Goal: Task Accomplishment & Management: Complete application form

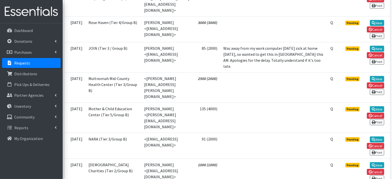
scroll to position [11, 0]
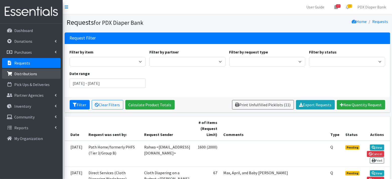
click at [18, 77] on link "Distributions" at bounding box center [31, 74] width 59 height 10
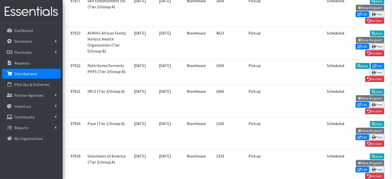
scroll to position [159, 0]
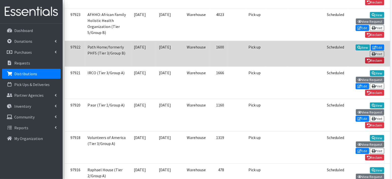
click at [374, 60] on link "Reclaim" at bounding box center [374, 61] width 19 height 6
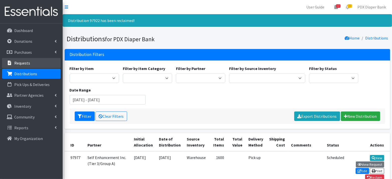
click at [25, 62] on p "Requests" at bounding box center [22, 63] width 16 height 5
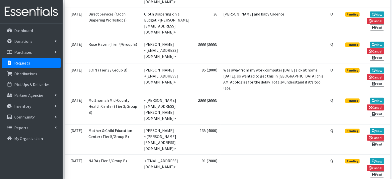
scroll to position [190, 0]
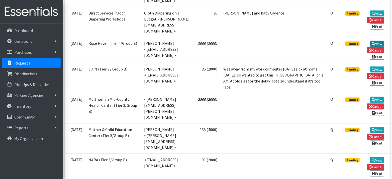
click at [377, 41] on link "View" at bounding box center [377, 44] width 14 height 6
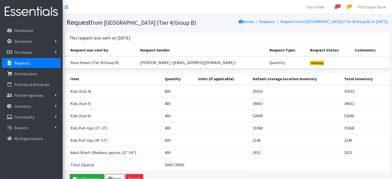
scroll to position [29, 0]
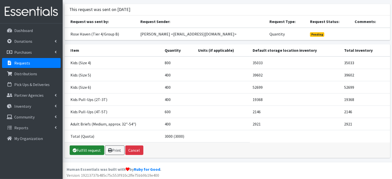
click at [81, 151] on link "Fulfill request" at bounding box center [87, 151] width 35 height 10
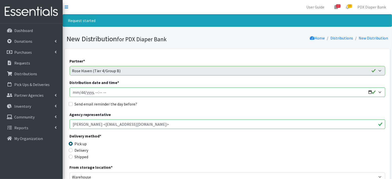
click at [78, 90] on input "Distribution date and time *" at bounding box center [227, 93] width 315 height 10
type input "[DATE]T23:59"
type input "[DATE]T09:00"
click at [79, 103] on label "Send email reminder the day before?" at bounding box center [106, 104] width 63 height 6
click at [73, 103] on input "Send email reminder the day before?" at bounding box center [71, 104] width 4 height 4
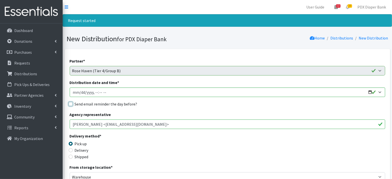
checkbox input "true"
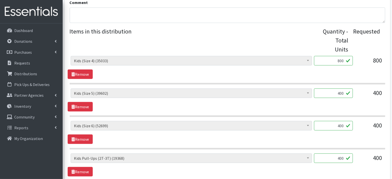
scroll to position [195, 0]
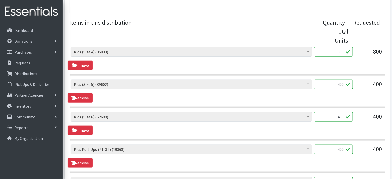
click at [345, 53] on input "800" at bounding box center [333, 52] width 39 height 10
type input "812"
click at [342, 90] on div "400" at bounding box center [333, 87] width 39 height 14
click at [343, 86] on input "400" at bounding box center [333, 85] width 39 height 10
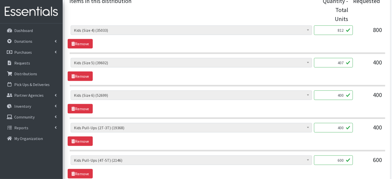
scroll to position [227, 0]
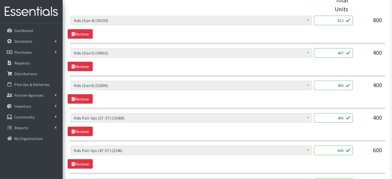
type input "407"
click at [344, 116] on input "400" at bounding box center [333, 118] width 39 height 10
type input "396"
click at [333, 136] on section "Adult Briefs (Large, approx. 38"-56") (2171) Adult Briefs (Medium, approx. 32"-…" at bounding box center [227, 127] width 315 height 29
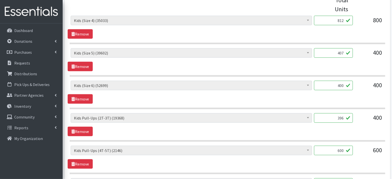
click at [333, 136] on section "Adult Briefs (Large, approx. 38"-56") (2171) Adult Briefs (Medium, approx. 32"-…" at bounding box center [227, 127] width 315 height 29
click at [342, 148] on input "600" at bounding box center [333, 151] width 39 height 10
type input "596"
click at [337, 170] on section "Adult Briefs (Large, approx. 38"-56") (2171) Adult Briefs (Medium, approx. 32"-…" at bounding box center [227, 160] width 315 height 29
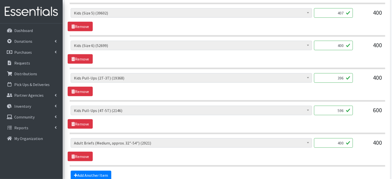
scroll to position [268, 0]
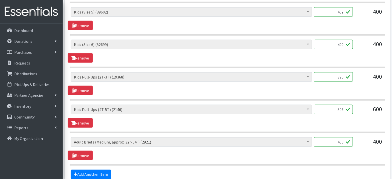
click at [345, 140] on input "400" at bounding box center [333, 143] width 39 height 10
type input "408"
click at [275, 149] on span "Adult Briefs (Large, approx. 38"-56") (2171) Adult Briefs (Medium, approx. 32"-…" at bounding box center [191, 145] width 241 height 14
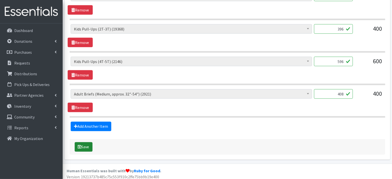
click at [85, 146] on button "Save" at bounding box center [84, 148] width 18 height 10
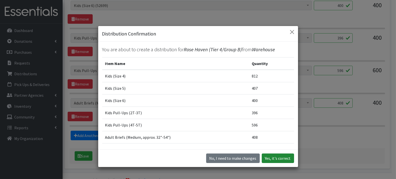
click at [280, 155] on button "Yes, it's correct" at bounding box center [278, 159] width 32 height 10
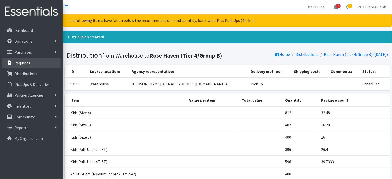
click at [26, 61] on p "Requests" at bounding box center [22, 63] width 16 height 5
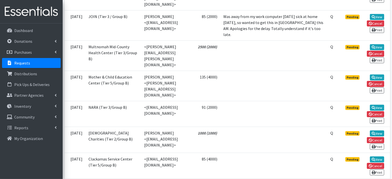
scroll to position [221, 0]
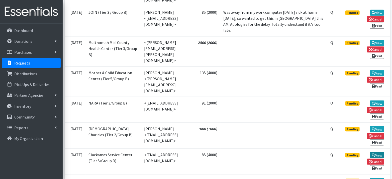
click at [378, 153] on link "View" at bounding box center [377, 156] width 14 height 6
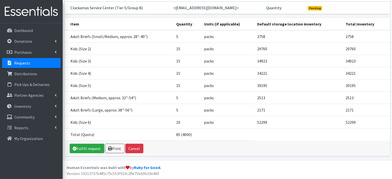
scroll to position [59, 0]
click at [78, 151] on link "Fulfill request" at bounding box center [87, 149] width 35 height 10
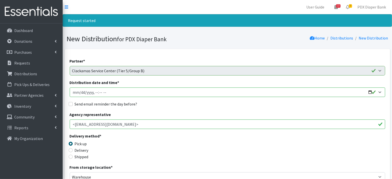
click at [79, 92] on input "Distribution date and time *" at bounding box center [227, 93] width 315 height 10
type input "[DATE]T23:59"
click at [96, 93] on input "Distribution date and time *" at bounding box center [227, 93] width 315 height 10
type input "[DATE]T09:00"
click at [104, 103] on label "Send email reminder the day before?" at bounding box center [106, 104] width 63 height 6
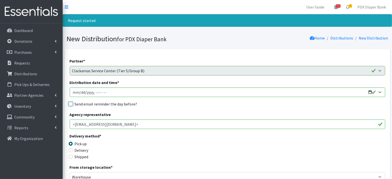
click at [73, 103] on input "Send email reminder the day before?" at bounding box center [71, 104] width 4 height 4
checkbox input "true"
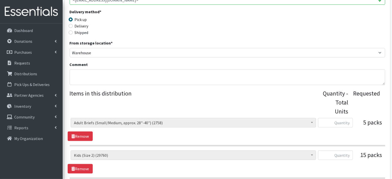
scroll to position [135, 0]
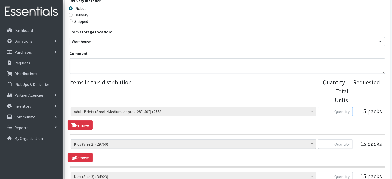
click at [341, 109] on input "text" at bounding box center [335, 112] width 35 height 10
type input "80"
click at [343, 143] on input "text" at bounding box center [335, 145] width 35 height 10
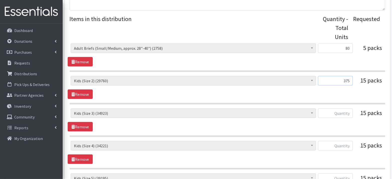
scroll to position [199, 0]
type input "375"
click at [342, 114] on input "text" at bounding box center [335, 114] width 35 height 10
type input "375"
click at [343, 144] on input "text" at bounding box center [335, 147] width 35 height 10
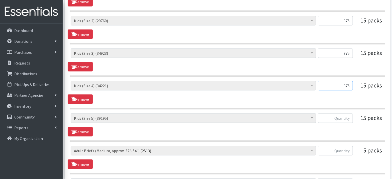
scroll to position [260, 0]
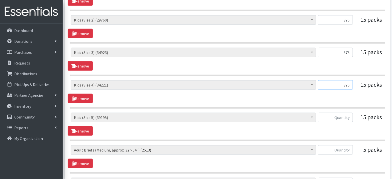
type input "375"
click at [344, 115] on input "text" at bounding box center [335, 118] width 35 height 10
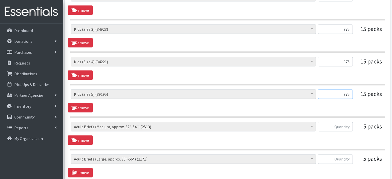
scroll to position [284, 0]
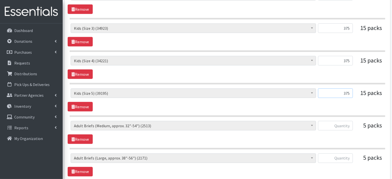
type input "375"
click at [341, 124] on input "text" at bounding box center [335, 126] width 35 height 10
type input "100"
click at [338, 159] on input "text" at bounding box center [335, 159] width 35 height 10
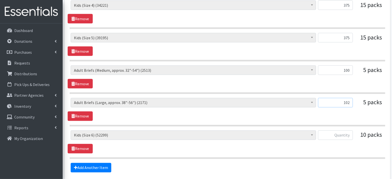
scroll to position [343, 0]
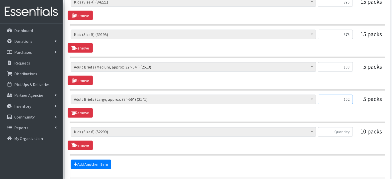
type input "102"
click at [335, 131] on input "text" at bounding box center [335, 132] width 35 height 10
type input "250"
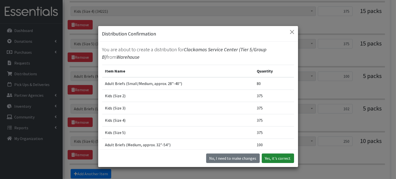
click at [274, 158] on button "Yes, it's correct" at bounding box center [278, 159] width 32 height 10
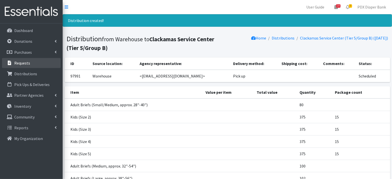
click at [24, 63] on p "Requests" at bounding box center [22, 63] width 16 height 5
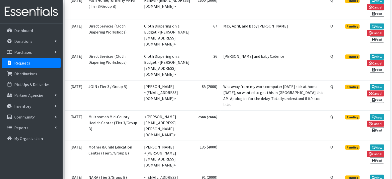
scroll to position [147, 0]
click at [379, 84] on link "View" at bounding box center [377, 87] width 14 height 6
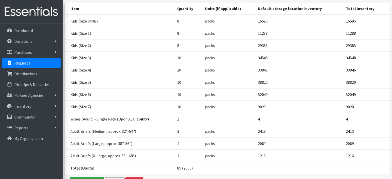
scroll to position [113, 0]
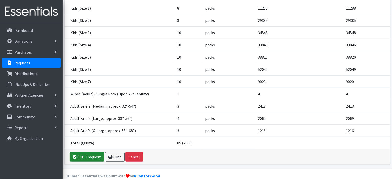
click at [85, 153] on link "Fulfill request" at bounding box center [87, 158] width 35 height 10
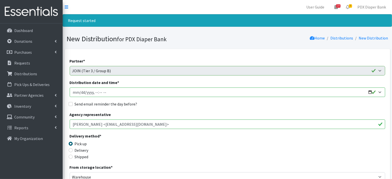
click at [81, 92] on input "Distribution date and time *" at bounding box center [227, 93] width 315 height 10
type input "[DATE]T23:59"
click at [96, 92] on input "Distribution date and time *" at bounding box center [227, 93] width 315 height 10
type input "[DATE]T09:00"
click at [92, 106] on label "Send email reminder the day before?" at bounding box center [106, 104] width 63 height 6
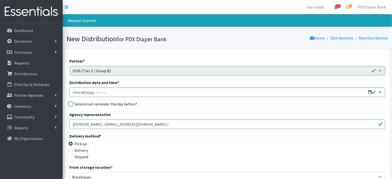
click at [73, 106] on input "Send email reminder the day before?" at bounding box center [71, 104] width 4 height 4
checkbox input "true"
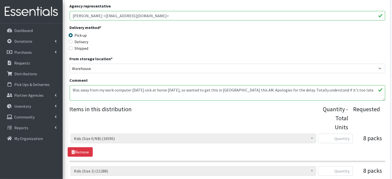
scroll to position [117, 0]
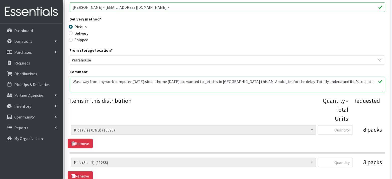
click at [131, 84] on textarea "Was away from my work computer [DATE] sick at home [DATE], so wanted to get thi…" at bounding box center [227, 85] width 315 height 16
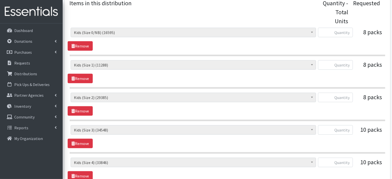
scroll to position [221, 0]
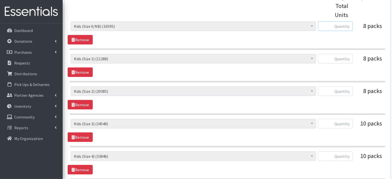
click at [340, 28] on input "text" at bounding box center [335, 27] width 35 height 10
type input "272"
click at [348, 57] on input "text" at bounding box center [335, 59] width 35 height 10
type input "216"
click at [344, 87] on input "text" at bounding box center [335, 92] width 35 height 10
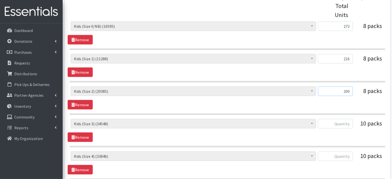
type input "200"
click at [346, 120] on input "text" at bounding box center [335, 124] width 35 height 10
type input "256"
click at [343, 154] on input "text" at bounding box center [335, 157] width 35 height 10
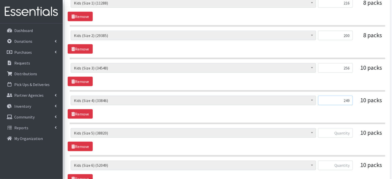
scroll to position [278, 0]
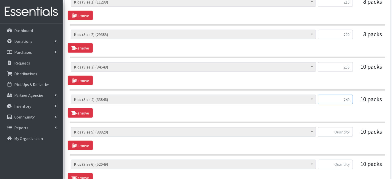
type input "249"
click at [344, 131] on input "text" at bounding box center [335, 132] width 35 height 10
type input "250"
click at [340, 165] on input "text" at bounding box center [335, 165] width 35 height 10
click at [340, 165] on input "250" at bounding box center [335, 165] width 35 height 10
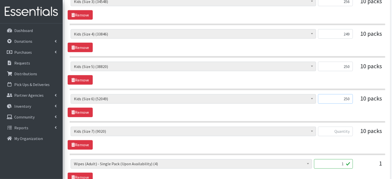
scroll to position [349, 0]
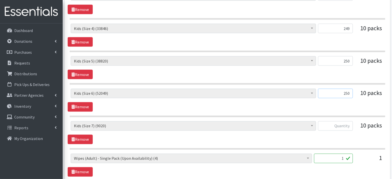
type input "250"
click at [336, 121] on input "text" at bounding box center [335, 126] width 35 height 10
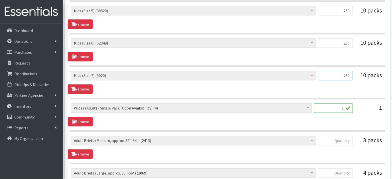
scroll to position [412, 0]
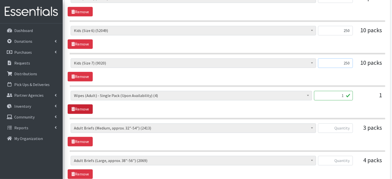
type input "250"
click at [89, 105] on link "Remove" at bounding box center [80, 110] width 25 height 10
click at [337, 92] on input "text" at bounding box center [335, 96] width 35 height 10
type input "50"
click at [340, 125] on input "text" at bounding box center [335, 129] width 35 height 10
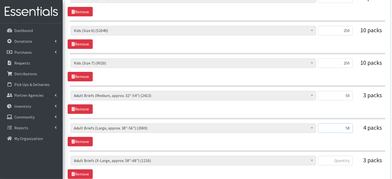
type input "58"
click at [338, 158] on input "text" at bounding box center [335, 161] width 35 height 10
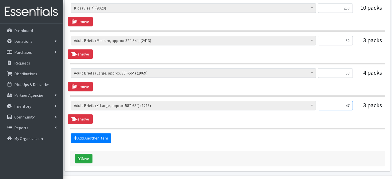
scroll to position [477, 0]
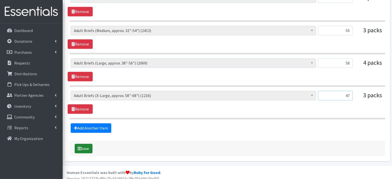
type input "47"
click at [86, 144] on button "Save" at bounding box center [84, 149] width 18 height 10
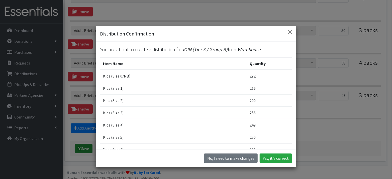
scroll to position [468, 0]
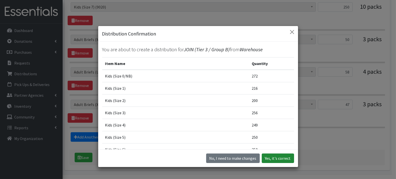
click at [283, 158] on button "Yes, it's correct" at bounding box center [278, 159] width 32 height 10
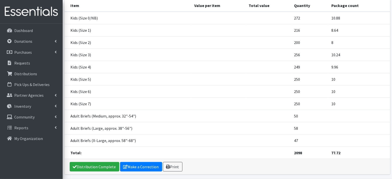
scroll to position [85, 0]
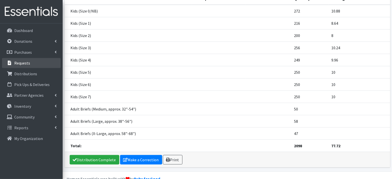
click at [28, 63] on p "Requests" at bounding box center [22, 63] width 16 height 5
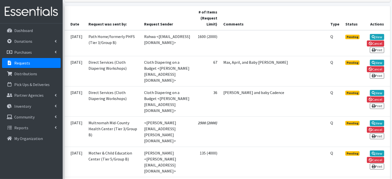
scroll to position [117, 0]
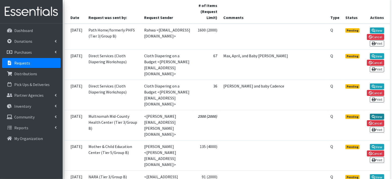
click at [378, 114] on link "View" at bounding box center [377, 117] width 14 height 6
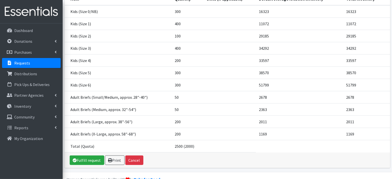
scroll to position [98, 0]
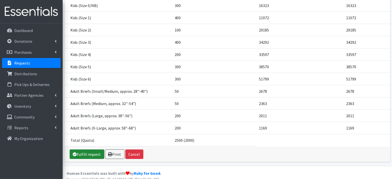
click at [80, 150] on link "Fulfill request" at bounding box center [87, 155] width 35 height 10
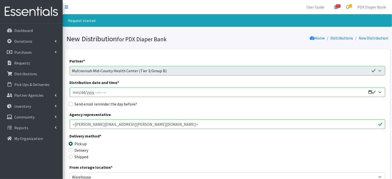
click at [80, 92] on input "Distribution date and time *" at bounding box center [227, 93] width 315 height 10
type input "2025-10-10T23:59"
type input "2025-10-10T09:00"
click at [79, 104] on label "Send email reminder the day before?" at bounding box center [106, 104] width 63 height 6
click at [73, 104] on input "Send email reminder the day before?" at bounding box center [71, 104] width 4 height 4
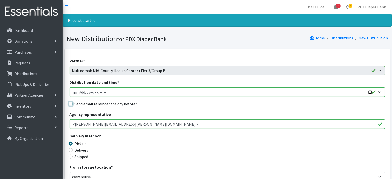
checkbox input "true"
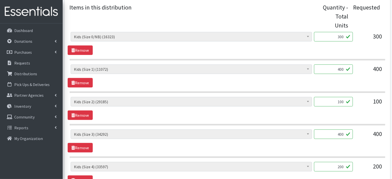
scroll to position [213, 0]
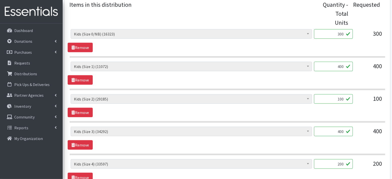
click at [344, 66] on input "400" at bounding box center [333, 67] width 39 height 10
type input "414"
click at [347, 162] on input "200" at bounding box center [333, 165] width 39 height 10
type input "202"
click at [354, 142] on div "Adult Briefs (Large, approx. 38"-56") (2011) Adult Briefs (Medium, approx. 32"-…" at bounding box center [227, 138] width 319 height 23
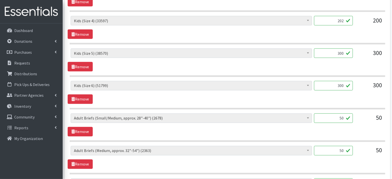
scroll to position [357, 0]
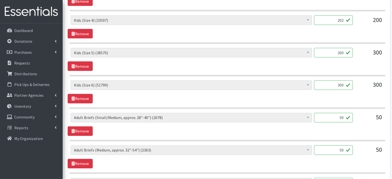
click at [341, 50] on input "300" at bounding box center [333, 53] width 39 height 10
type input "296"
click at [345, 149] on input "50" at bounding box center [333, 151] width 39 height 10
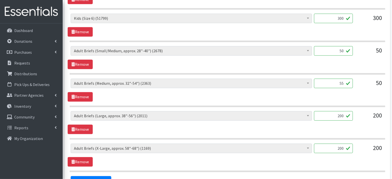
scroll to position [426, 0]
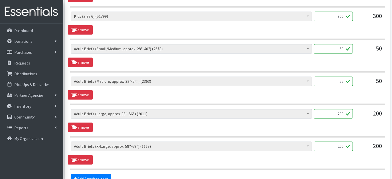
type input "55"
click at [342, 111] on input "200" at bounding box center [333, 114] width 39 height 10
type input "2"
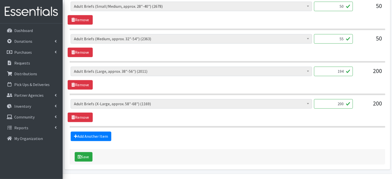
scroll to position [477, 0]
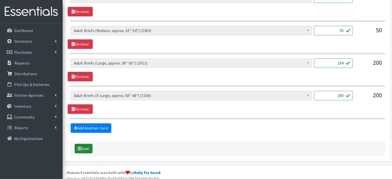
type input "194"
click at [83, 144] on button "Save" at bounding box center [84, 149] width 18 height 10
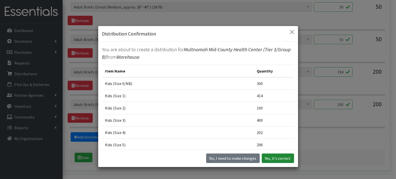
click at [279, 159] on button "Yes, it's correct" at bounding box center [278, 159] width 32 height 10
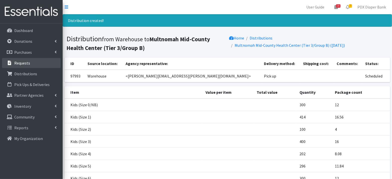
click at [20, 65] on p "Requests" at bounding box center [22, 63] width 16 height 5
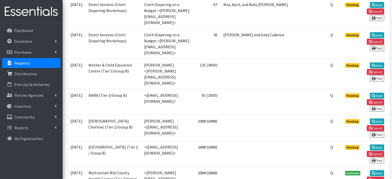
scroll to position [169, 0]
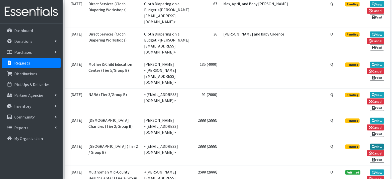
click at [379, 144] on link "View" at bounding box center [377, 147] width 14 height 6
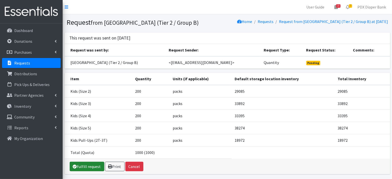
click at [89, 169] on link "Fulfill request" at bounding box center [87, 167] width 35 height 10
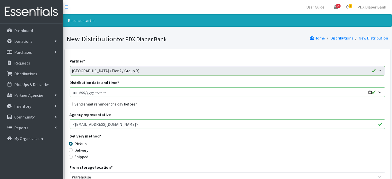
click at [81, 93] on input "Distribution date and time *" at bounding box center [227, 93] width 315 height 10
type input "[DATE]T23:59"
type input "[DATE]T09:00"
click at [89, 104] on label "Send email reminder the day before?" at bounding box center [106, 104] width 63 height 6
click at [73, 104] on input "Send email reminder the day before?" at bounding box center [71, 104] width 4 height 4
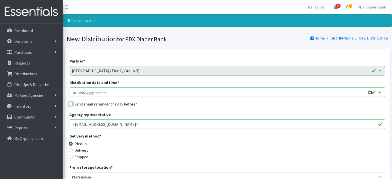
checkbox input "true"
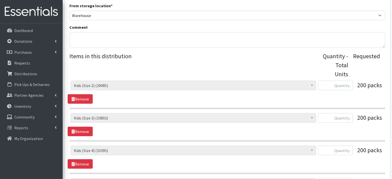
scroll to position [166, 0]
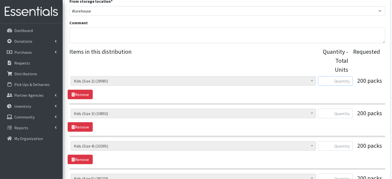
click at [341, 82] on input "text" at bounding box center [335, 81] width 35 height 10
type input "201"
click at [348, 114] on input "text" at bounding box center [335, 114] width 35 height 10
type input "200"
click at [342, 145] on input "text" at bounding box center [335, 147] width 35 height 10
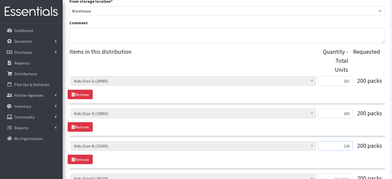
type input "236"
click at [339, 131] on section "Adult Briefs (Large, approx. 38"-56") (1817) Adult Briefs (Medium, approx. 32"-…" at bounding box center [227, 123] width 315 height 29
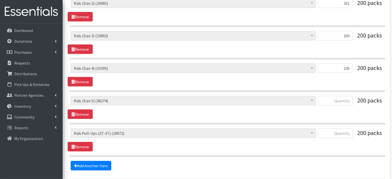
scroll to position [245, 0]
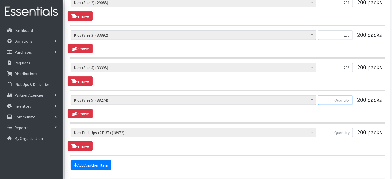
click at [339, 100] on input "text" at bounding box center [335, 101] width 35 height 10
type input "222"
click at [334, 111] on div "Adult Briefs (Large, approx. 38"-56") (1817) Adult Briefs (Medium, approx. 32"-…" at bounding box center [227, 107] width 319 height 23
click at [343, 133] on input "text" at bounding box center [335, 133] width 35 height 10
type input "203"
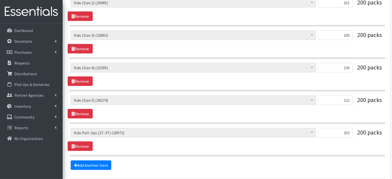
click at [276, 145] on div "Adult Briefs (Large, approx. 38"-56") (1817) Adult Briefs (Medium, approx. 32"-…" at bounding box center [227, 139] width 319 height 23
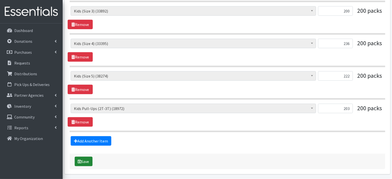
click at [80, 160] on icon "submit" at bounding box center [80, 162] width 4 height 4
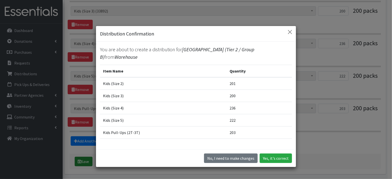
scroll to position [260, 0]
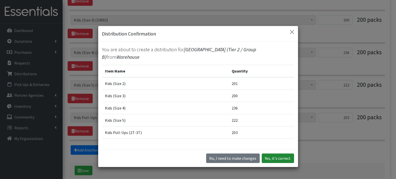
click at [271, 158] on button "Yes, it's correct" at bounding box center [278, 159] width 32 height 10
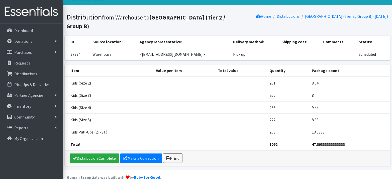
scroll to position [30, 0]
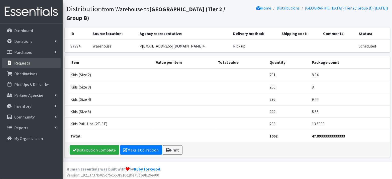
click at [33, 64] on link "Requests" at bounding box center [31, 63] width 59 height 10
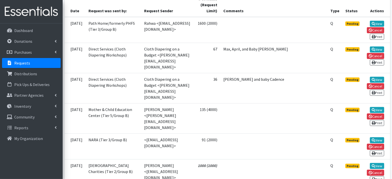
scroll to position [124, 0]
click at [380, 137] on link "View" at bounding box center [377, 140] width 14 height 6
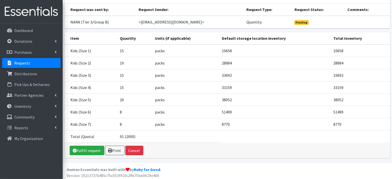
scroll to position [40, 0]
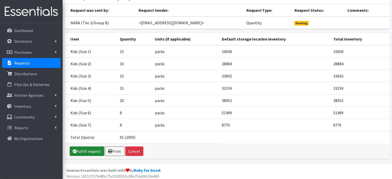
click at [98, 150] on link "Fulfill request" at bounding box center [87, 152] width 35 height 10
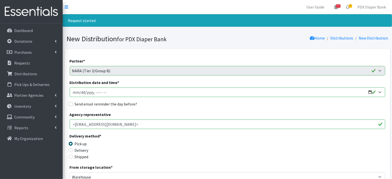
click at [79, 91] on input "Distribution date and time *" at bounding box center [227, 93] width 315 height 10
type input "[DATE]T23:59"
click at [94, 93] on input "Distribution date and time *" at bounding box center [227, 93] width 315 height 10
type input "[DATE]T09:00"
click at [97, 102] on label "Send email reminder the day before?" at bounding box center [106, 104] width 63 height 6
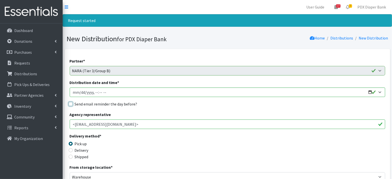
click at [73, 102] on input "Send email reminder the day before?" at bounding box center [71, 104] width 4 height 4
checkbox input "true"
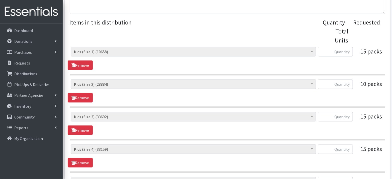
scroll to position [196, 0]
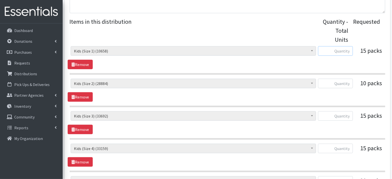
click at [337, 51] on input "text" at bounding box center [335, 51] width 35 height 10
type input "375"
click at [348, 85] on input "text" at bounding box center [335, 84] width 35 height 10
type input "250"
click at [341, 114] on input "text" at bounding box center [335, 116] width 35 height 10
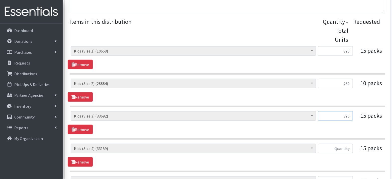
type input "375"
click at [346, 146] on input "text" at bounding box center [335, 149] width 35 height 10
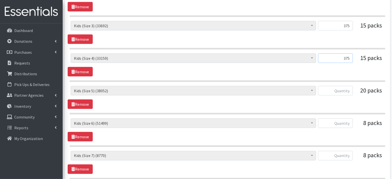
scroll to position [287, 0]
type input "375"
click at [344, 89] on input "text" at bounding box center [335, 91] width 35 height 10
type input "510"
click at [344, 122] on input "text" at bounding box center [335, 124] width 35 height 10
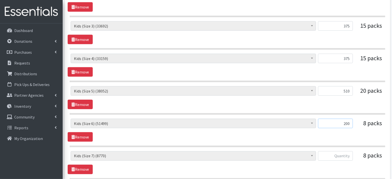
type input "200"
click at [340, 154] on input "text" at bounding box center [335, 157] width 35 height 10
click at [338, 152] on input "200" at bounding box center [335, 157] width 35 height 10
type input "200"
click at [334, 173] on section "Adult Briefs (Large, approx. 38"-56") (1817) Adult Briefs (Medium, approx. 32"-…" at bounding box center [227, 166] width 315 height 29
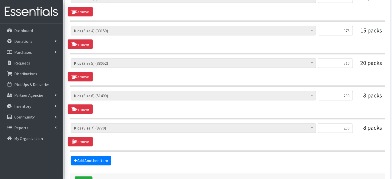
scroll to position [348, 0]
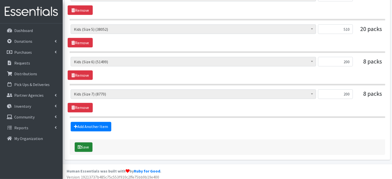
click at [88, 143] on button "Save" at bounding box center [84, 148] width 18 height 10
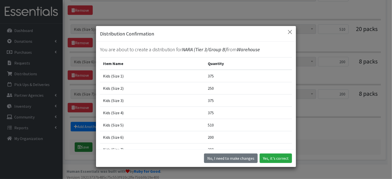
scroll to position [339, 0]
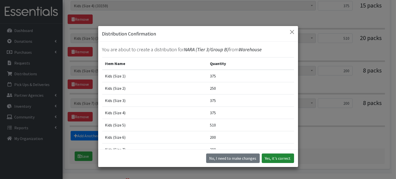
click at [274, 160] on button "Yes, it's correct" at bounding box center [278, 159] width 32 height 10
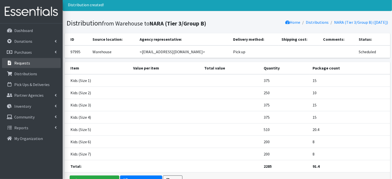
scroll to position [2, 0]
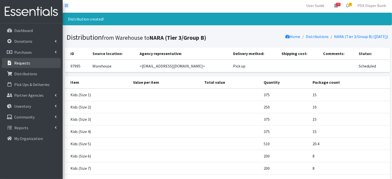
click at [24, 64] on p "Requests" at bounding box center [22, 63] width 16 height 5
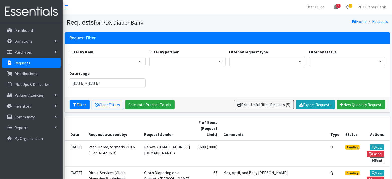
click at [24, 64] on p "Requests" at bounding box center [22, 63] width 16 height 5
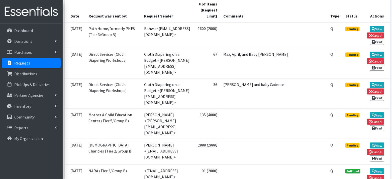
scroll to position [158, 0]
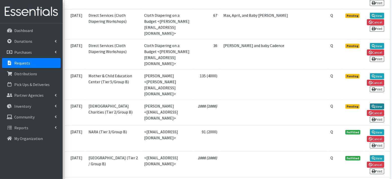
click at [377, 104] on link "View" at bounding box center [377, 107] width 14 height 6
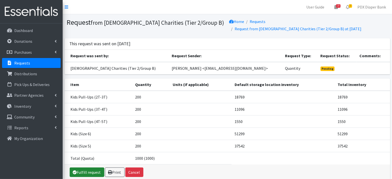
click at [88, 168] on link "Fulfill request" at bounding box center [87, 173] width 35 height 10
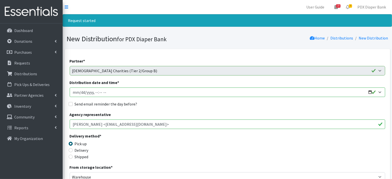
click at [79, 92] on input "Distribution date and time *" at bounding box center [227, 93] width 315 height 10
type input "[DATE]T23:59"
type input "[DATE]T09:00"
click at [86, 103] on label "Send email reminder the day before?" at bounding box center [106, 104] width 63 height 6
click at [73, 103] on input "Send email reminder the day before?" at bounding box center [71, 104] width 4 height 4
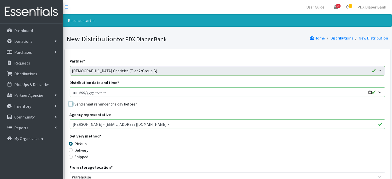
checkbox input "true"
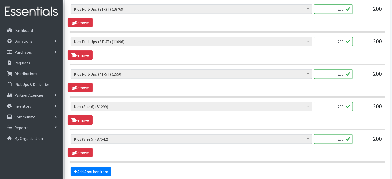
scroll to position [238, 0]
click at [344, 9] on input "200" at bounding box center [333, 9] width 39 height 10
type input "202"
click at [338, 73] on input "200" at bounding box center [333, 74] width 39 height 10
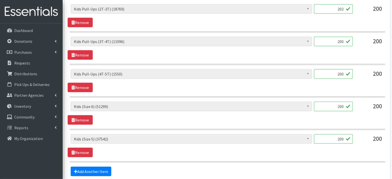
click at [338, 73] on input "200" at bounding box center [333, 74] width 39 height 10
type input "192"
click at [342, 137] on input "200" at bounding box center [333, 139] width 39 height 10
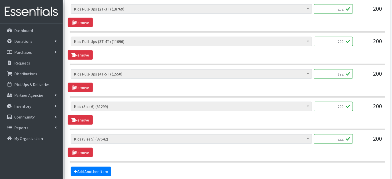
type input "222"
click at [336, 154] on div "Adult Briefs (Large, approx. 38"-56") (1817) Adult Briefs (Medium, approx. 32"-…" at bounding box center [227, 145] width 319 height 23
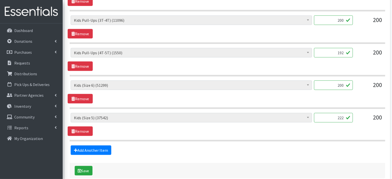
scroll to position [284, 0]
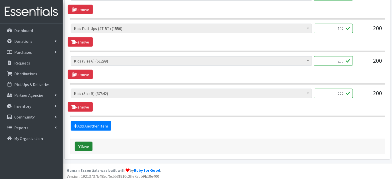
click at [81, 145] on icon "submit" at bounding box center [80, 147] width 4 height 4
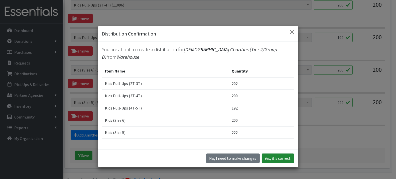
click at [284, 157] on button "Yes, it's correct" at bounding box center [278, 159] width 32 height 10
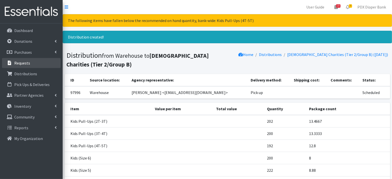
click at [39, 64] on link "Requests" at bounding box center [31, 63] width 59 height 10
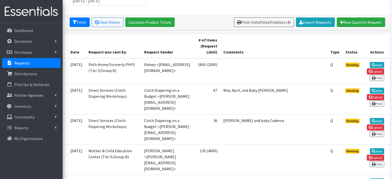
scroll to position [138, 0]
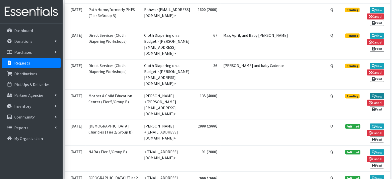
click at [375, 93] on link "View" at bounding box center [377, 96] width 14 height 6
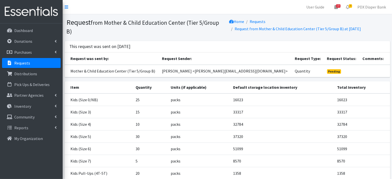
scroll to position [47, 0]
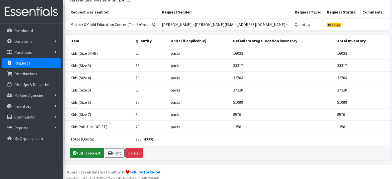
click at [95, 149] on link "Fulfill request" at bounding box center [87, 154] width 35 height 10
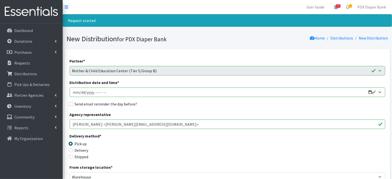
click at [81, 92] on input "Distribution date and time *" at bounding box center [227, 93] width 315 height 10
type input "[DATE]T23:59"
type input "[DATE]T09:00"
click at [81, 103] on label "Send email reminder the day before?" at bounding box center [106, 104] width 63 height 6
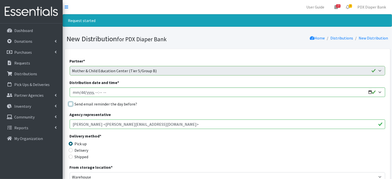
click at [73, 103] on input "Send email reminder the day before?" at bounding box center [71, 104] width 4 height 4
checkbox input "true"
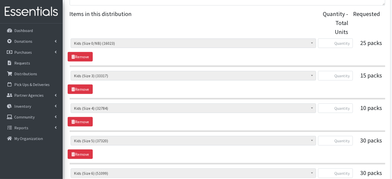
scroll to position [206, 0]
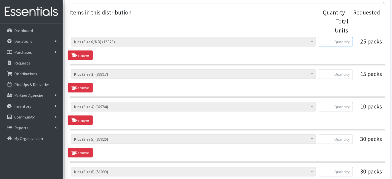
click at [342, 43] on input "text" at bounding box center [335, 42] width 35 height 10
type input "625"
click at [344, 74] on input "text" at bounding box center [335, 75] width 35 height 10
type input "375"
click at [343, 106] on input "text" at bounding box center [335, 107] width 35 height 10
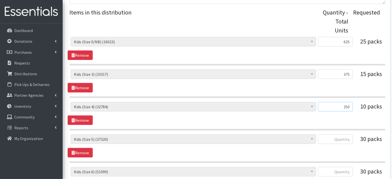
type input "250"
click at [339, 139] on input "text" at bounding box center [335, 140] width 35 height 10
type input "747"
click at [342, 171] on input "text" at bounding box center [335, 172] width 35 height 10
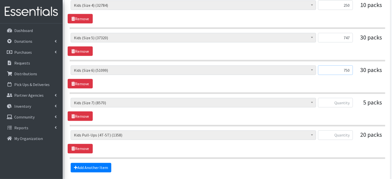
scroll to position [310, 0]
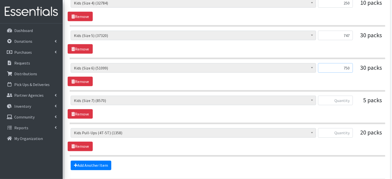
type input "750"
click at [342, 98] on input "text" at bounding box center [335, 101] width 35 height 10
type input "125"
click at [344, 130] on input "text" at bounding box center [335, 133] width 35 height 10
type input "360"
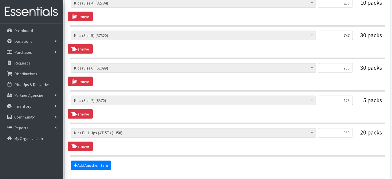
click at [319, 144] on div "Adult Briefs (Large, approx. 38"-56") (1817) Adult Briefs (Medium, approx. 32"-…" at bounding box center [227, 139] width 319 height 23
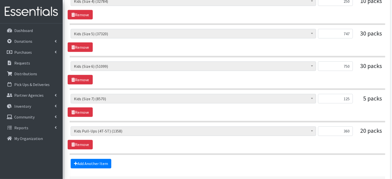
scroll to position [348, 0]
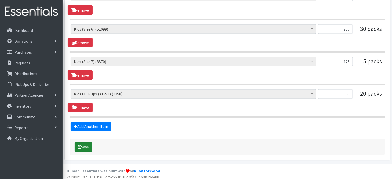
click at [88, 143] on button "Save" at bounding box center [84, 148] width 18 height 10
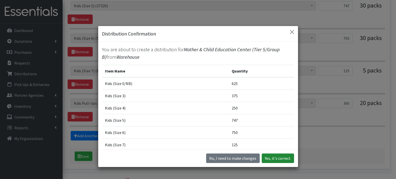
click at [268, 159] on button "Yes, it's correct" at bounding box center [278, 159] width 32 height 10
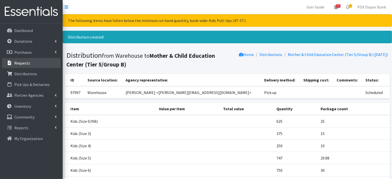
click at [33, 61] on link "Requests" at bounding box center [31, 63] width 59 height 10
